Goal: Obtain resource: Obtain resource

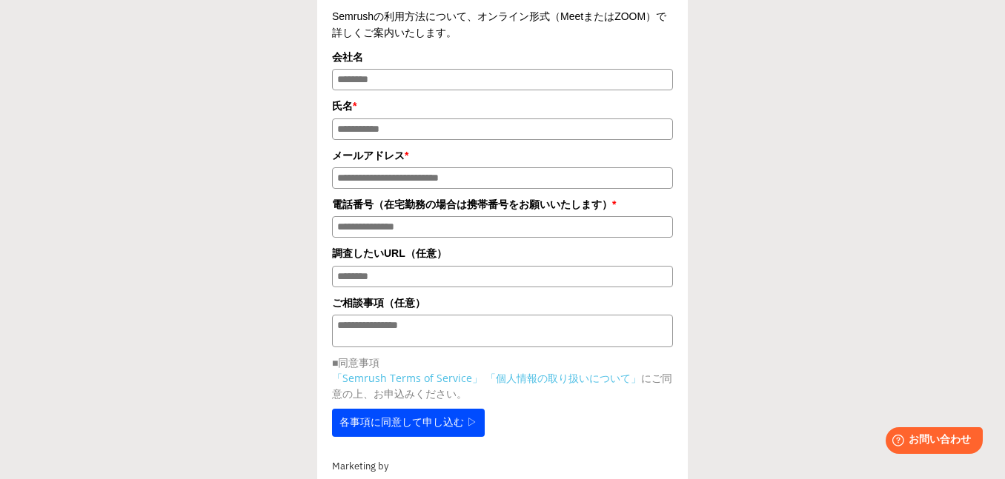
scroll to position [216, 0]
